Goal: Book appointment/travel/reservation

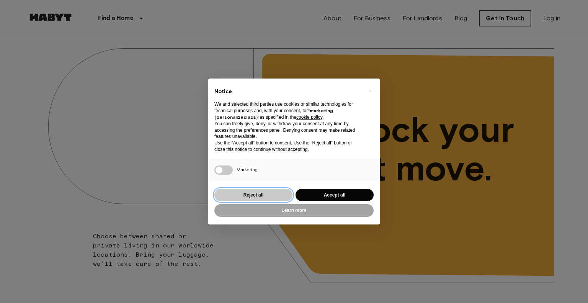
click at [275, 197] on button "Reject all" at bounding box center [254, 195] width 78 height 13
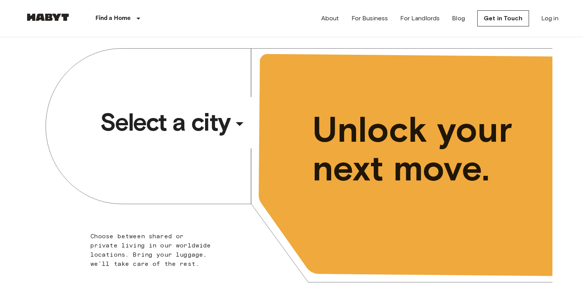
click at [241, 126] on div "​" at bounding box center [249, 130] width 79 height 16
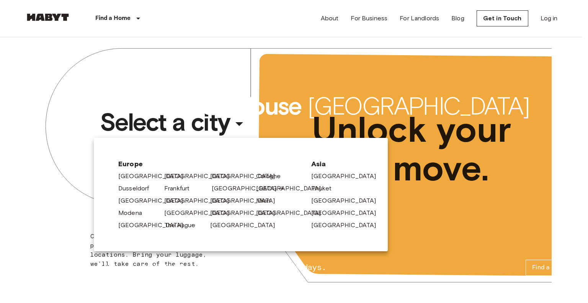
click at [218, 191] on link "[GEOGRAPHIC_DATA]" at bounding box center [248, 188] width 73 height 9
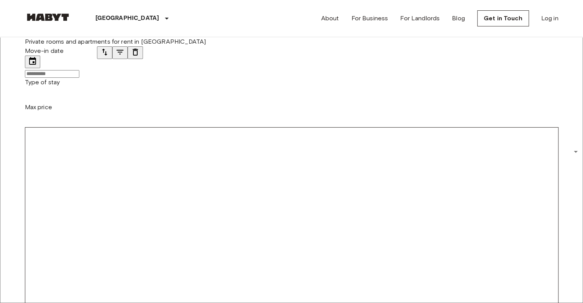
scroll to position [77, 0]
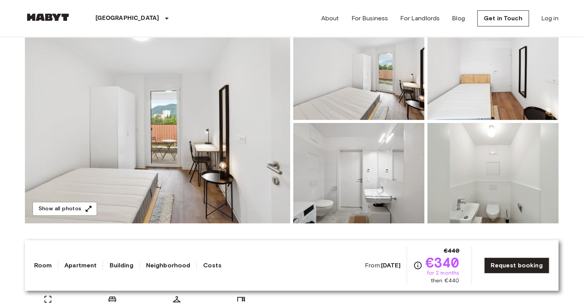
scroll to position [115, 0]
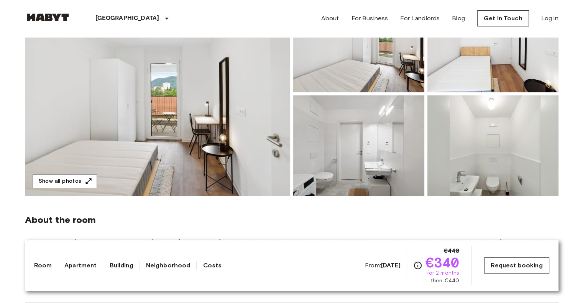
click at [516, 272] on link "Request booking" at bounding box center [516, 265] width 65 height 16
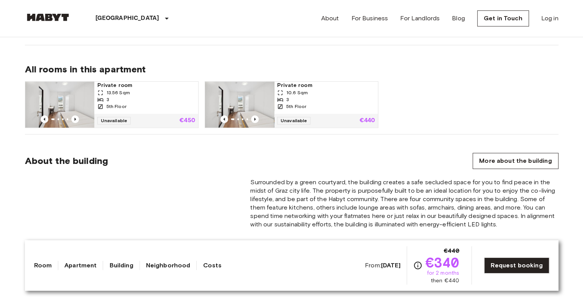
scroll to position [498, 0]
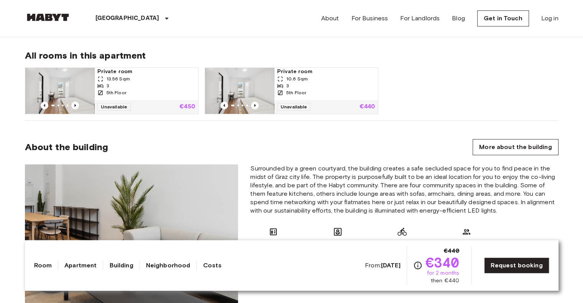
click at [262, 81] on img at bounding box center [239, 91] width 69 height 46
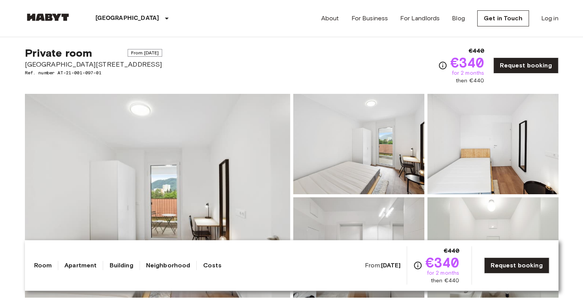
scroll to position [0, 0]
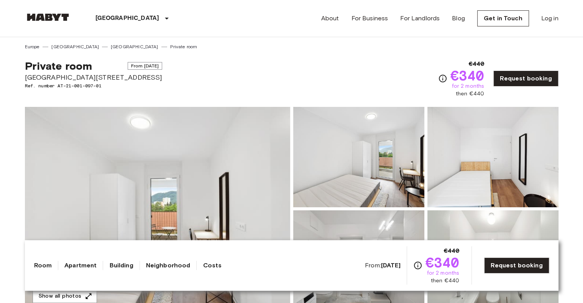
click at [237, 172] on img at bounding box center [157, 209] width 265 height 204
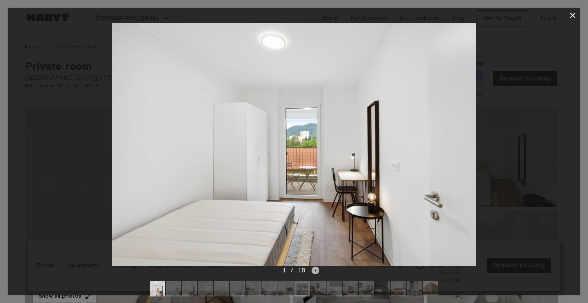
click at [315, 272] on icon "Next image" at bounding box center [316, 271] width 8 height 8
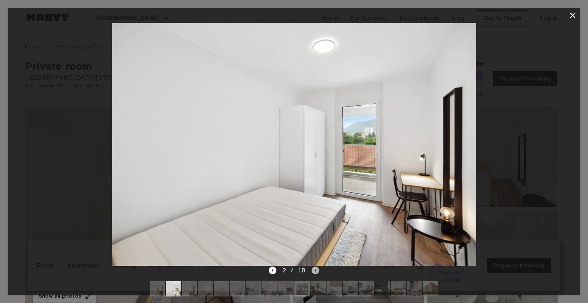
click at [315, 272] on icon "Next image" at bounding box center [316, 271] width 8 height 8
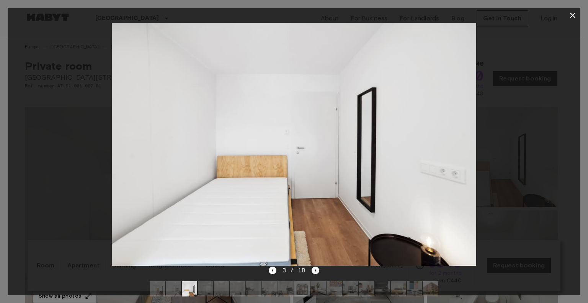
click at [315, 272] on icon "Next image" at bounding box center [316, 271] width 8 height 8
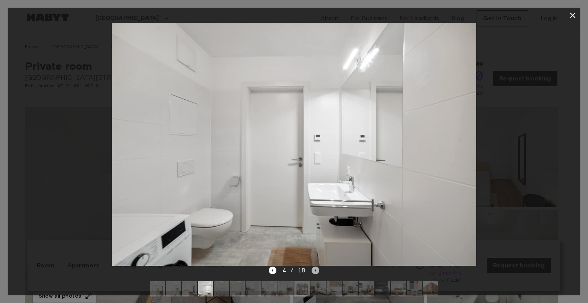
click at [315, 272] on icon "Next image" at bounding box center [316, 271] width 8 height 8
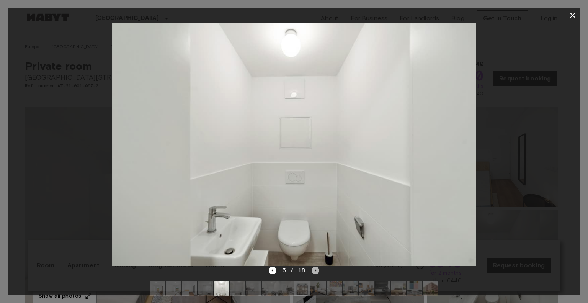
click at [315, 272] on icon "Next image" at bounding box center [316, 271] width 8 height 8
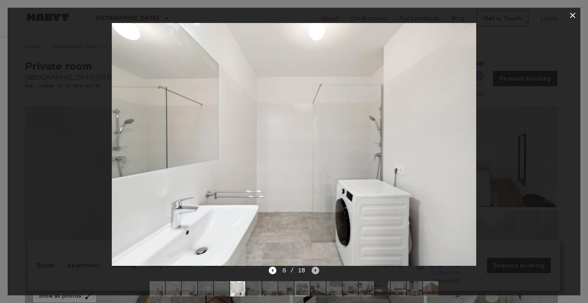
click at [315, 272] on icon "Next image" at bounding box center [316, 271] width 8 height 8
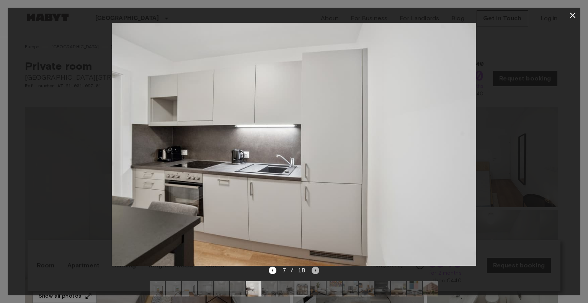
click at [315, 272] on icon "Next image" at bounding box center [316, 271] width 8 height 8
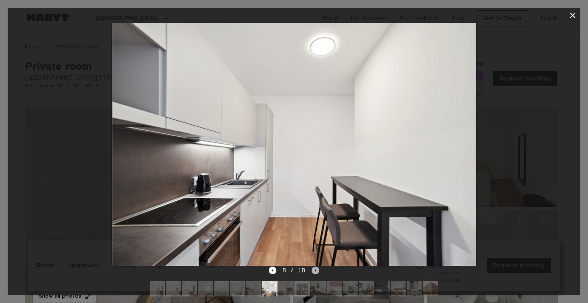
click at [315, 272] on icon "Next image" at bounding box center [316, 271] width 8 height 8
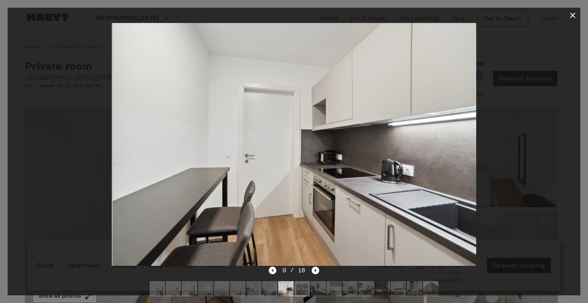
click at [315, 272] on icon "Next image" at bounding box center [316, 271] width 8 height 8
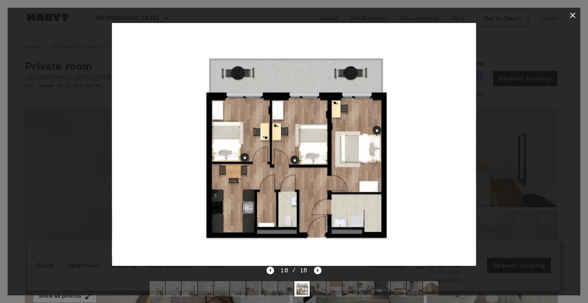
click at [314, 271] on icon "Next image" at bounding box center [318, 271] width 8 height 8
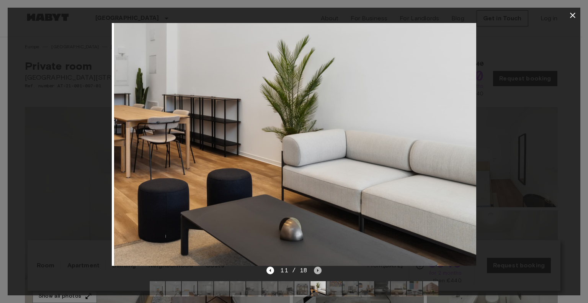
click at [314, 270] on icon "Next image" at bounding box center [318, 271] width 8 height 8
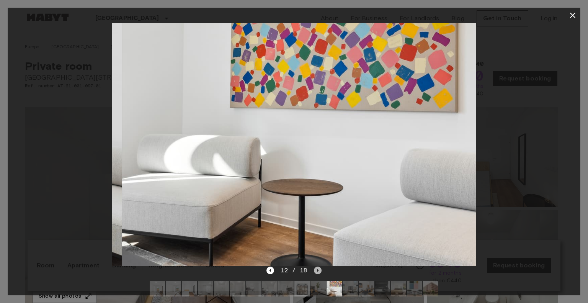
click at [314, 270] on icon "Next image" at bounding box center [318, 271] width 8 height 8
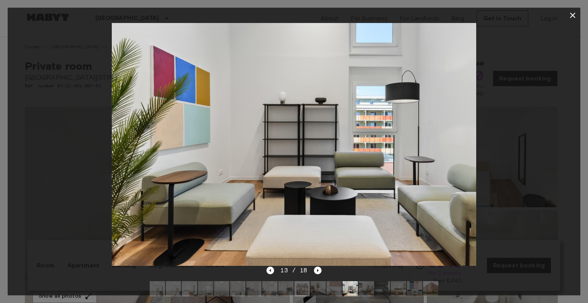
click at [572, 18] on icon "button" at bounding box center [572, 15] width 9 height 9
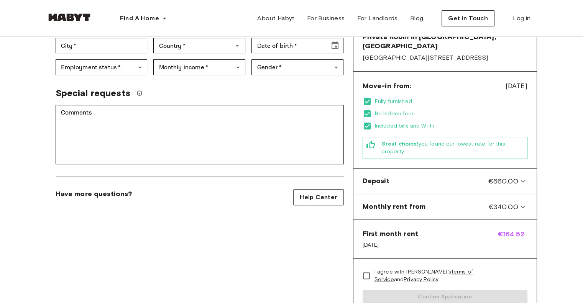
scroll to position [192, 0]
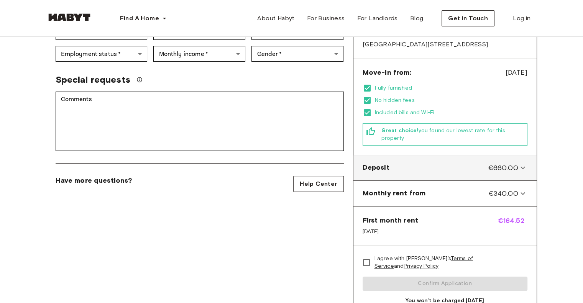
click at [526, 163] on icon at bounding box center [522, 167] width 9 height 9
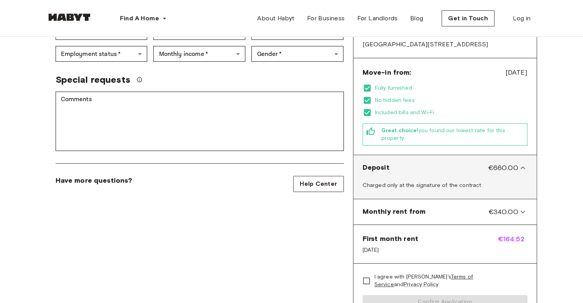
click at [526, 163] on icon at bounding box center [522, 167] width 9 height 9
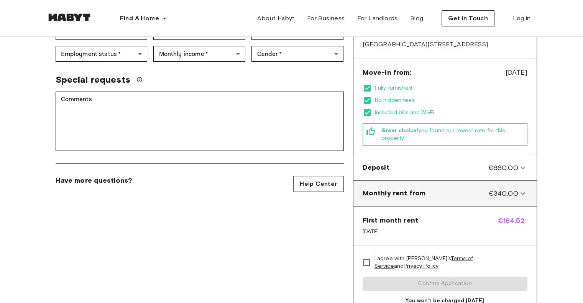
click at [526, 189] on icon at bounding box center [522, 193] width 9 height 9
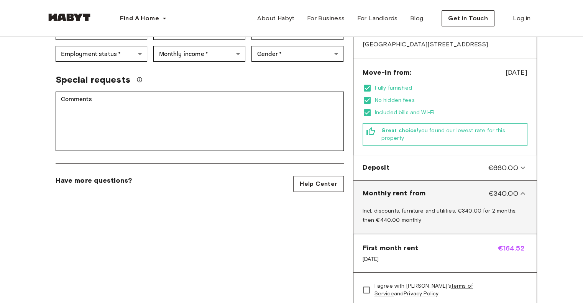
click at [525, 189] on icon at bounding box center [522, 193] width 9 height 9
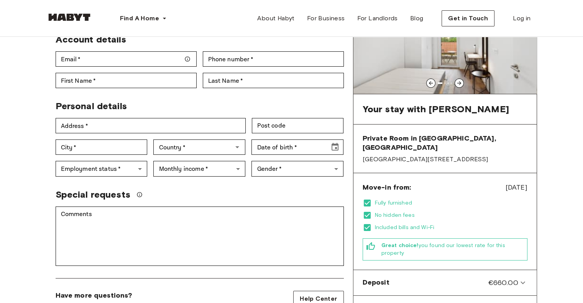
scroll to position [0, 0]
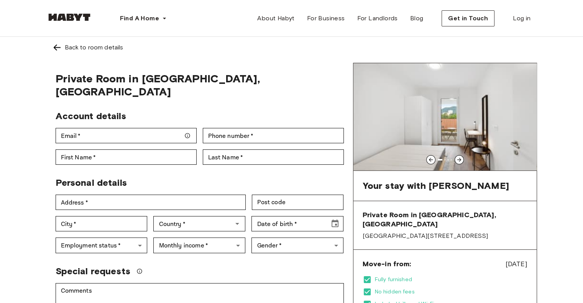
click at [460, 159] on icon at bounding box center [459, 160] width 6 height 6
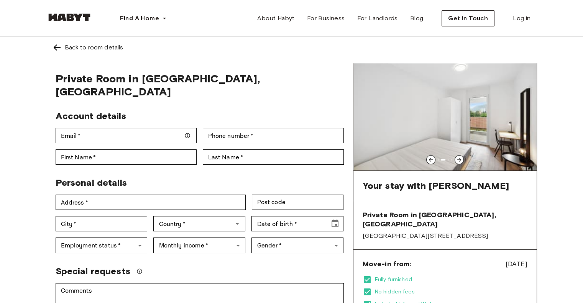
click at [460, 159] on icon at bounding box center [459, 160] width 6 height 6
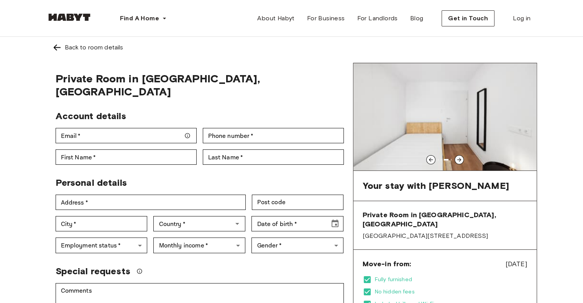
click at [460, 159] on icon at bounding box center [459, 160] width 6 height 6
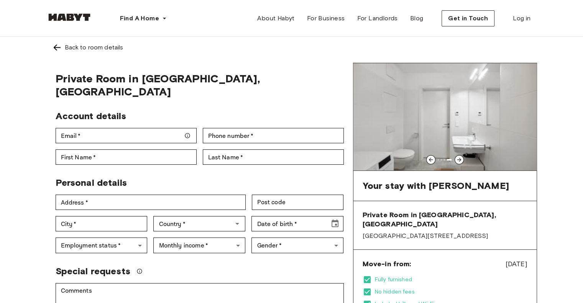
click at [460, 159] on icon at bounding box center [459, 160] width 6 height 6
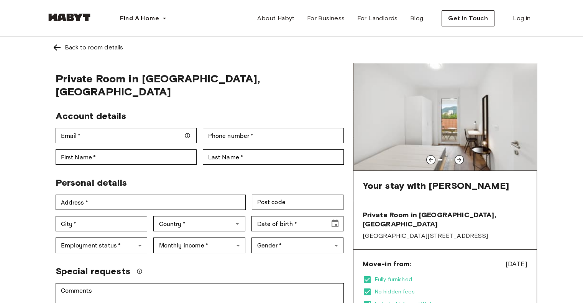
click at [460, 159] on icon at bounding box center [459, 160] width 6 height 6
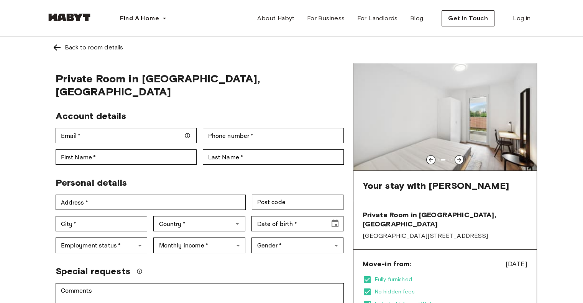
click at [460, 159] on icon at bounding box center [459, 160] width 6 height 6
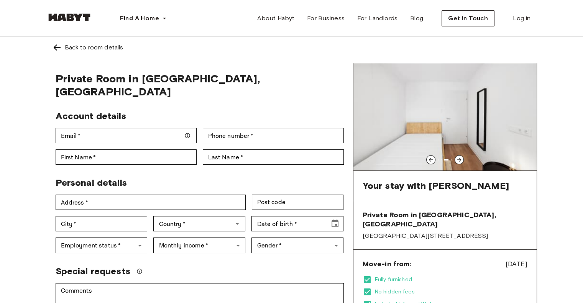
click at [460, 159] on icon at bounding box center [459, 160] width 6 height 6
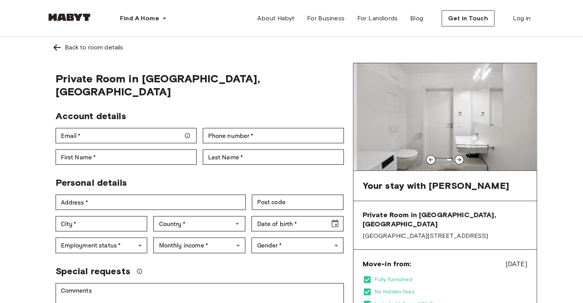
click at [460, 159] on icon at bounding box center [459, 160] width 6 height 6
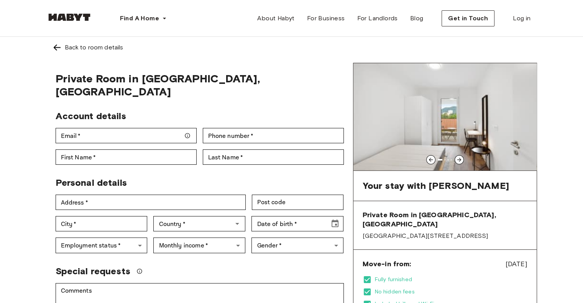
click at [460, 159] on icon at bounding box center [459, 160] width 6 height 6
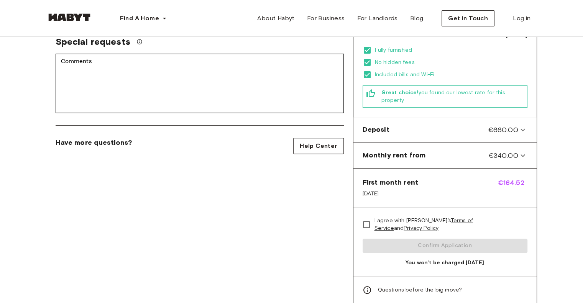
scroll to position [192, 0]
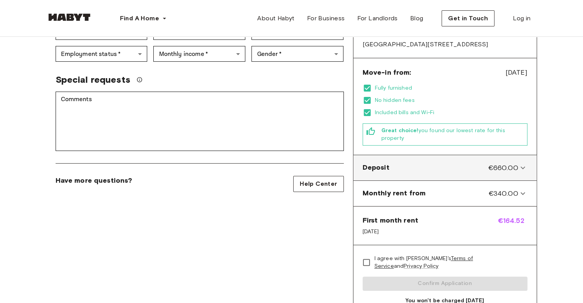
click at [521, 163] on icon at bounding box center [522, 167] width 9 height 9
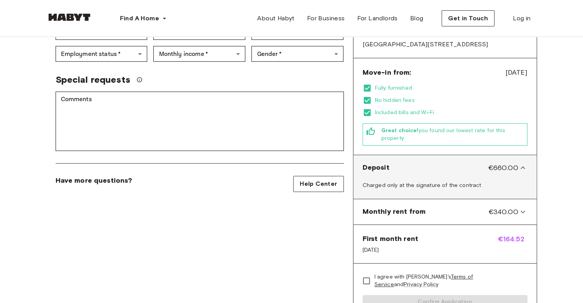
click at [521, 163] on icon at bounding box center [522, 167] width 9 height 9
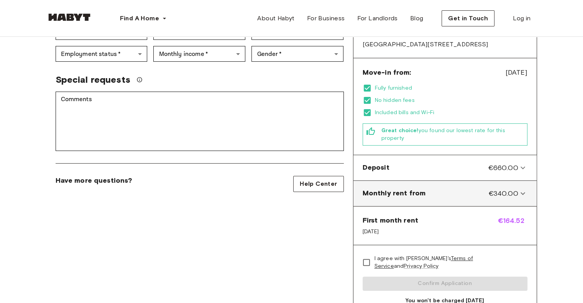
click at [524, 189] on icon at bounding box center [522, 193] width 9 height 9
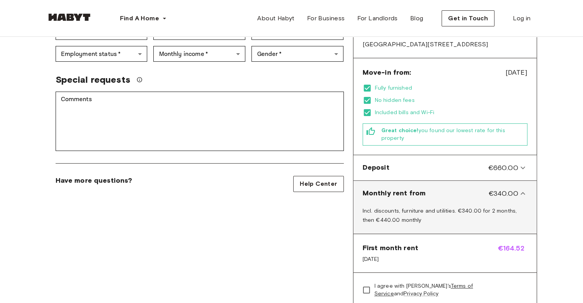
click at [523, 189] on icon at bounding box center [522, 193] width 9 height 9
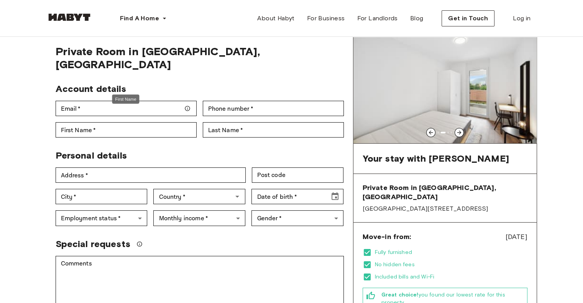
scroll to position [115, 0]
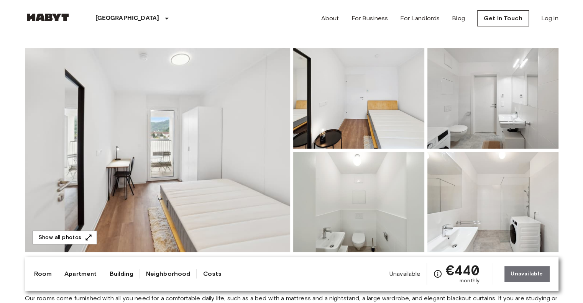
scroll to position [38, 0]
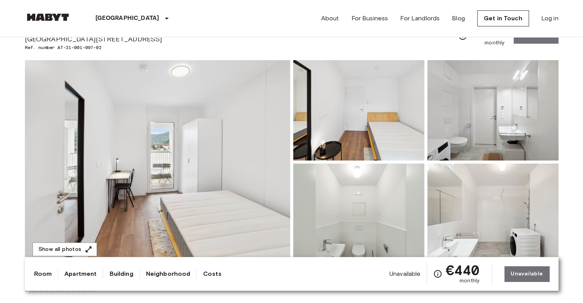
click at [220, 150] on img at bounding box center [157, 162] width 265 height 204
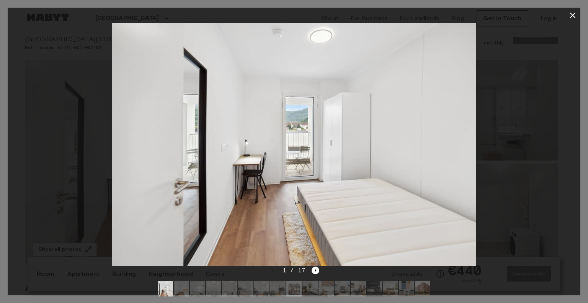
click at [572, 15] on icon "button" at bounding box center [572, 15] width 5 height 5
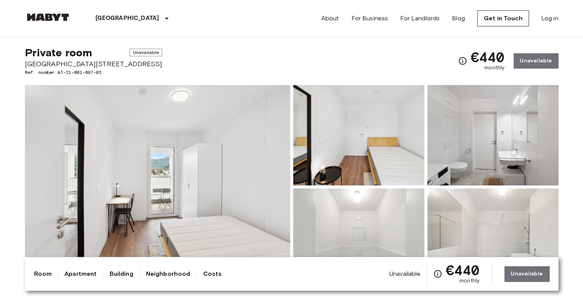
scroll to position [0, 0]
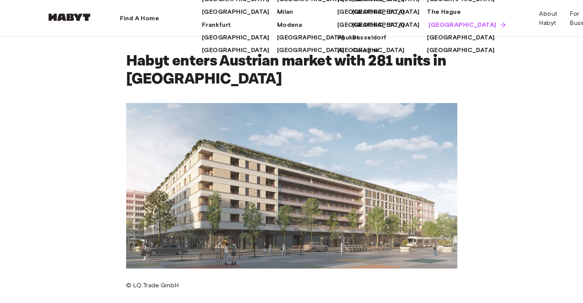
click at [428, 29] on span "[GEOGRAPHIC_DATA]" at bounding box center [461, 24] width 67 height 9
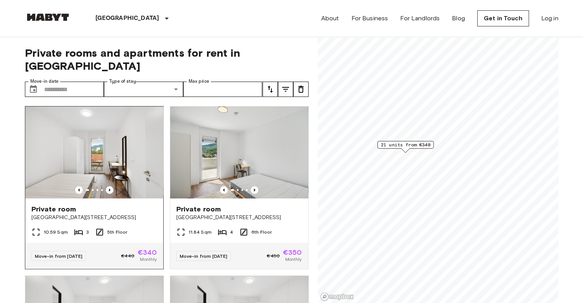
click at [99, 117] on img at bounding box center [94, 152] width 138 height 92
click at [132, 152] on img at bounding box center [94, 152] width 138 height 92
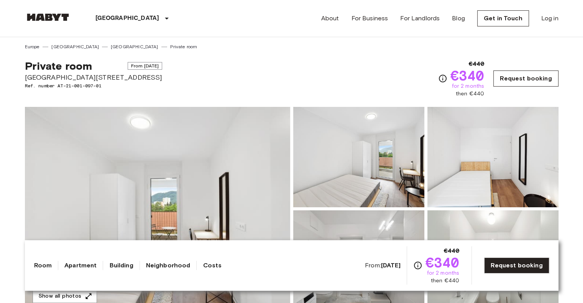
click at [513, 79] on link "Request booking" at bounding box center [525, 78] width 65 height 16
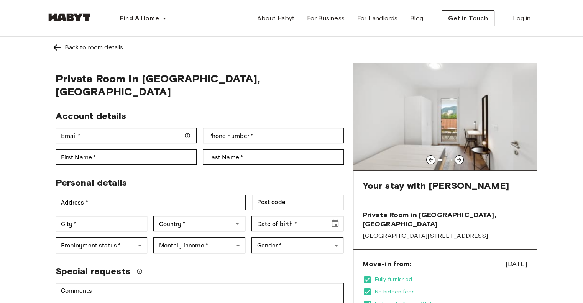
click at [58, 48] on img at bounding box center [56, 47] width 9 height 9
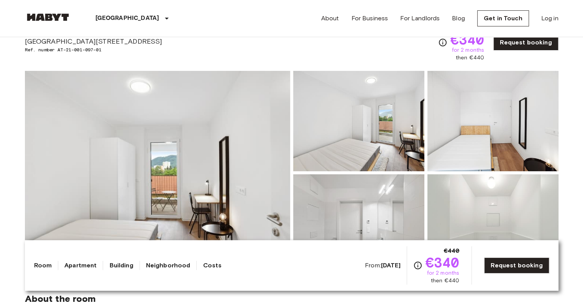
scroll to position [77, 0]
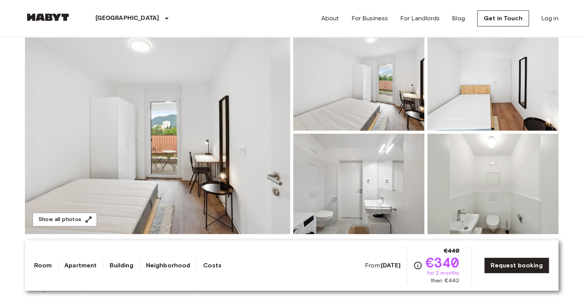
click at [390, 271] on div "From: Aug 17 2025 €440 €340 for 2 months then €440" at bounding box center [412, 265] width 94 height 38
click at [389, 267] on b "[DATE]" at bounding box center [391, 265] width 20 height 7
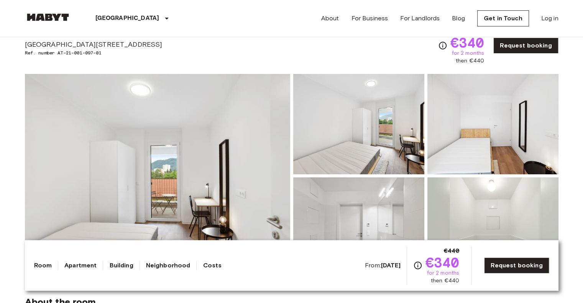
scroll to position [0, 0]
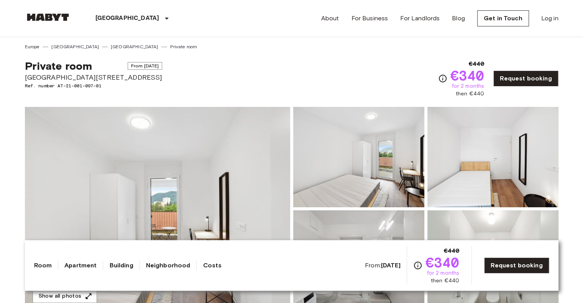
click at [128, 69] on span "From [DATE]" at bounding box center [145, 66] width 35 height 8
click at [129, 67] on span "From [DATE]" at bounding box center [145, 66] width 35 height 8
click at [136, 65] on span "From [DATE]" at bounding box center [145, 66] width 35 height 8
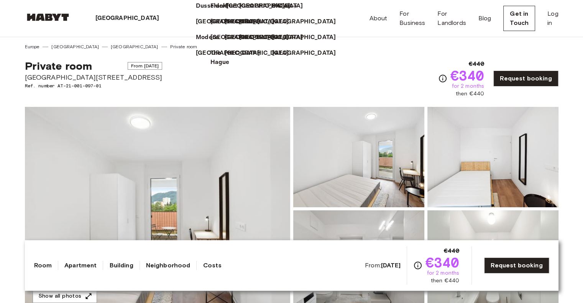
click at [226, 11] on p "[GEOGRAPHIC_DATA]" at bounding box center [258, 6] width 64 height 9
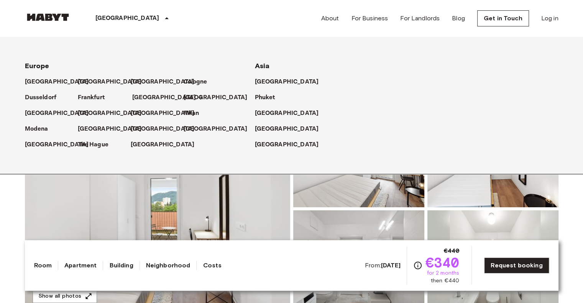
click at [143, 98] on p "[GEOGRAPHIC_DATA]" at bounding box center [164, 97] width 64 height 9
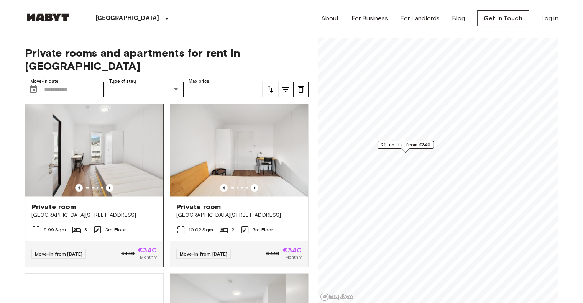
scroll to position [1302, 0]
